Goal: Transaction & Acquisition: Subscribe to service/newsletter

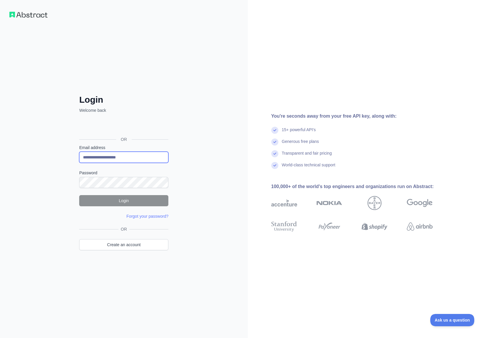
type input "**********"
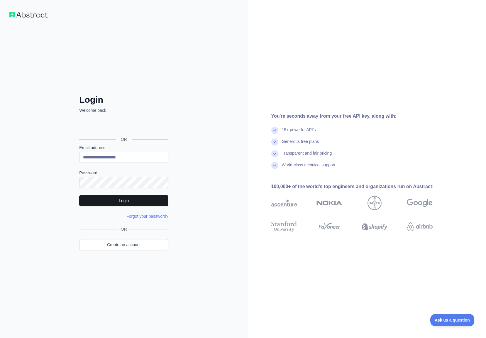
click at [123, 202] on button "Login" at bounding box center [123, 200] width 89 height 11
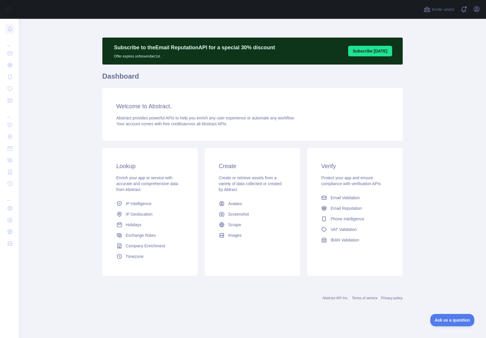
click at [433, 64] on main "Subscribe to the Email Reputation API for a special 30 % discount Offer expires…" at bounding box center [252, 178] width 467 height 319
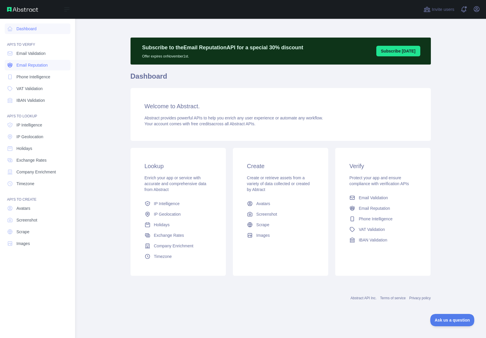
click at [32, 62] on span "Email Reputation" at bounding box center [31, 65] width 31 height 6
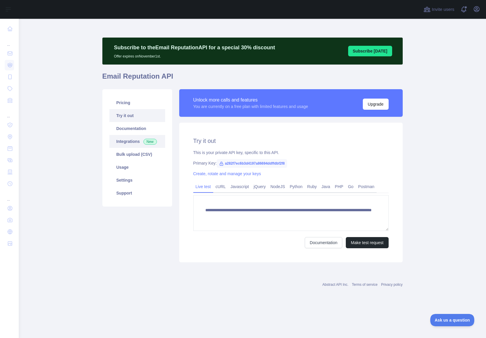
click at [128, 140] on link "Integrations New" at bounding box center [137, 141] width 56 height 13
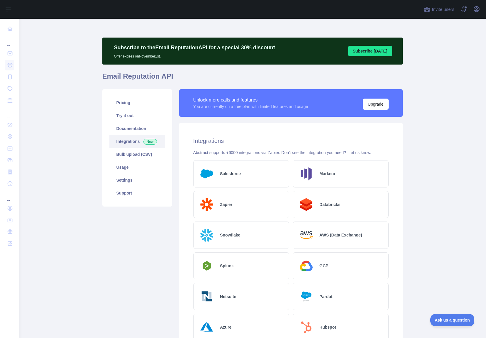
scroll to position [2, 0]
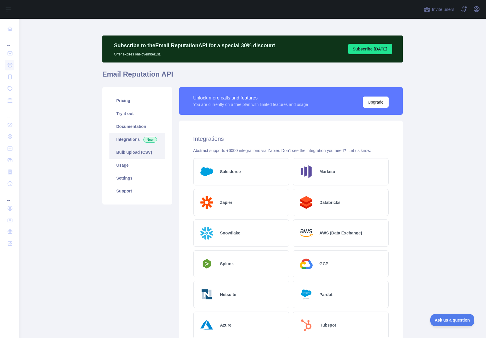
click at [124, 152] on link "Bulk upload (CSV)" at bounding box center [137, 152] width 56 height 13
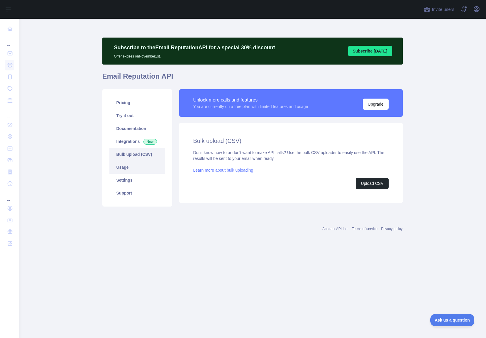
click at [132, 166] on link "Usage" at bounding box center [137, 167] width 56 height 13
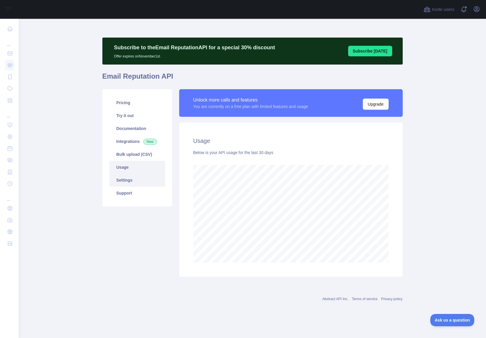
scroll to position [0, 0]
click at [130, 178] on link "Settings" at bounding box center [137, 180] width 56 height 13
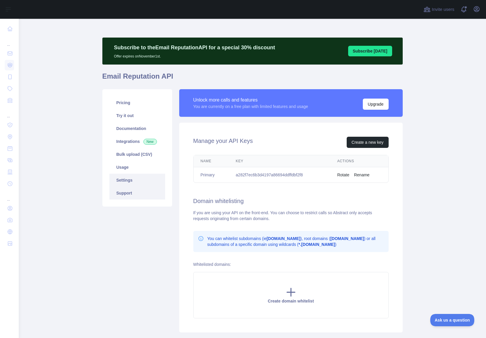
click at [129, 189] on link "Support" at bounding box center [137, 193] width 56 height 13
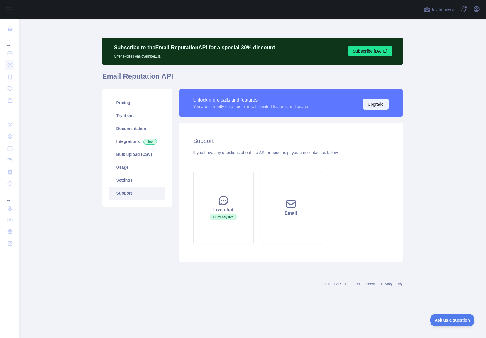
click at [370, 102] on button "Upgrade" at bounding box center [376, 104] width 26 height 11
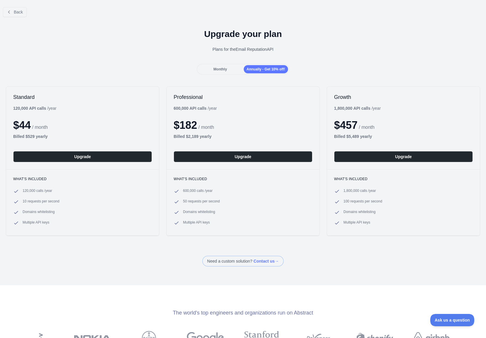
click at [221, 71] on div "Monthly" at bounding box center [220, 69] width 44 height 8
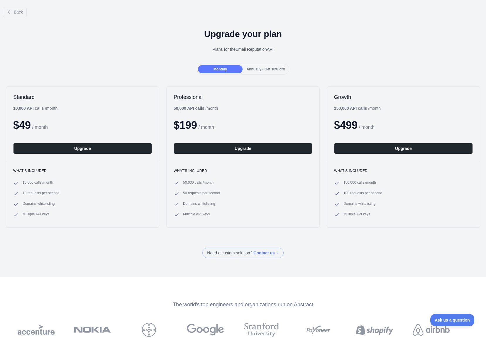
click at [268, 68] on span "Annually - Get 10% off!" at bounding box center [266, 69] width 38 height 4
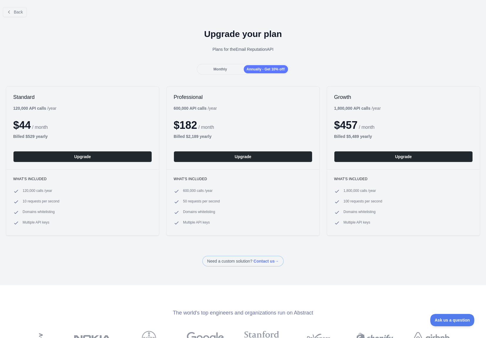
click at [216, 64] on div "Monthly Annually - Get 10% off!" at bounding box center [243, 69] width 92 height 11
click at [216, 67] on div "Monthly" at bounding box center [220, 69] width 44 height 8
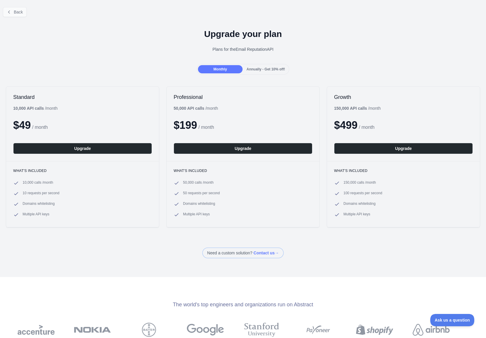
click at [16, 10] on span "Back" at bounding box center [18, 12] width 9 height 5
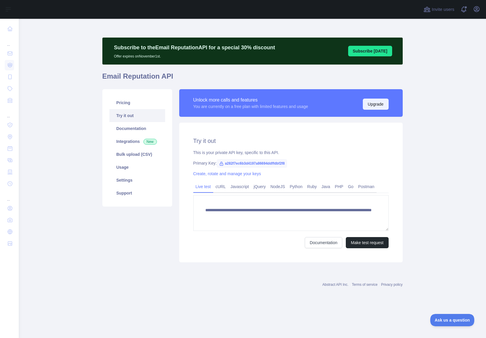
click at [371, 105] on button "Upgrade" at bounding box center [376, 104] width 26 height 11
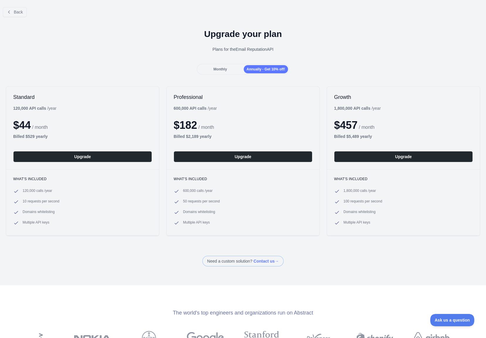
click at [224, 69] on span "Monthly" at bounding box center [219, 69] width 13 height 4
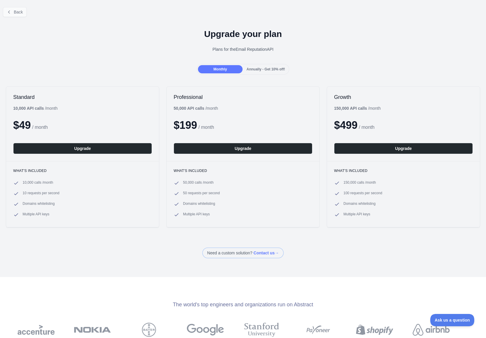
click at [17, 13] on span "Back" at bounding box center [18, 12] width 9 height 5
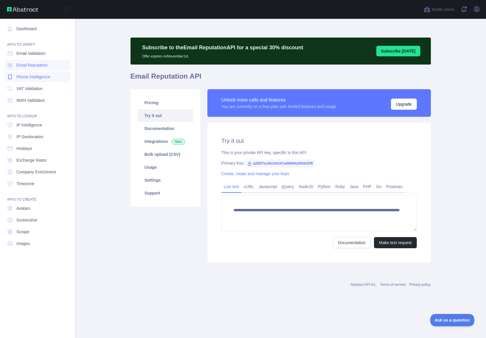
click at [25, 77] on span "Phone Intelligence" at bounding box center [33, 77] width 34 height 6
click at [27, 88] on span "VAT Validation" at bounding box center [29, 89] width 26 height 6
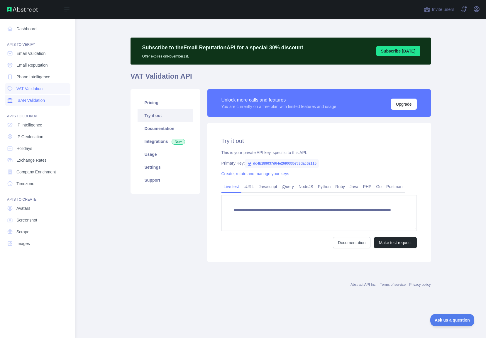
click at [26, 101] on span "IBAN Validation" at bounding box center [30, 100] width 28 height 6
click at [30, 125] on span "IP Intelligence" at bounding box center [29, 125] width 26 height 6
click at [30, 53] on span "Email Validation" at bounding box center [30, 53] width 29 height 6
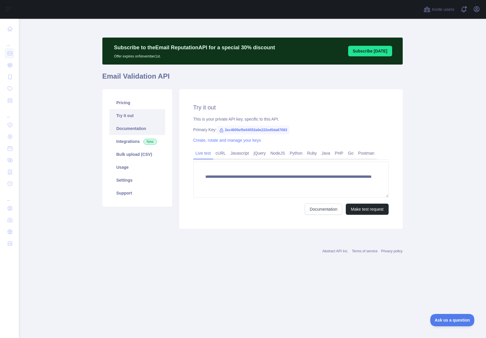
click at [132, 128] on link "Documentation" at bounding box center [137, 128] width 56 height 13
click at [128, 129] on link "Documentation" at bounding box center [137, 128] width 56 height 13
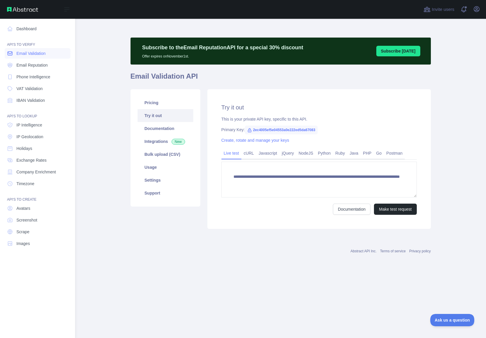
click at [28, 52] on span "Email Validation" at bounding box center [30, 53] width 29 height 6
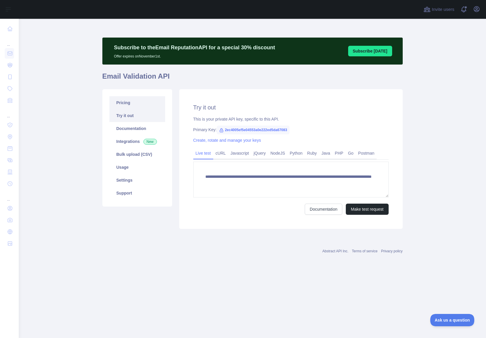
click at [125, 101] on link "Pricing" at bounding box center [137, 102] width 56 height 13
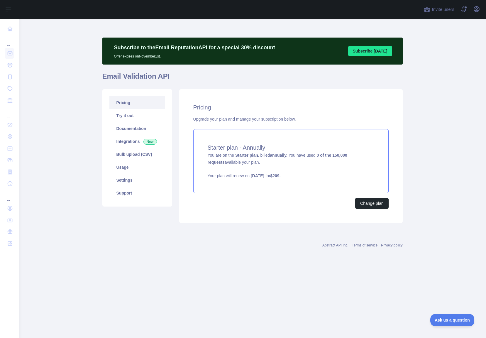
click at [314, 155] on span "You are on the Starter plan , billed annually. You have used 0 of the 150,000 r…" at bounding box center [291, 166] width 167 height 26
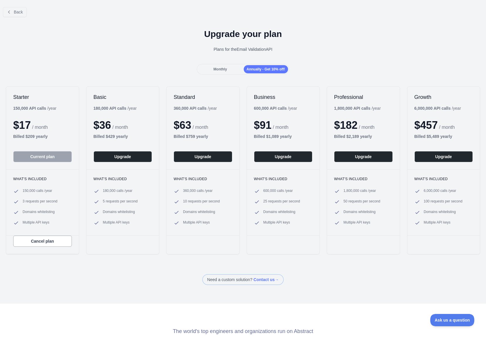
scroll to position [0, 0]
